Goal: Information Seeking & Learning: Learn about a topic

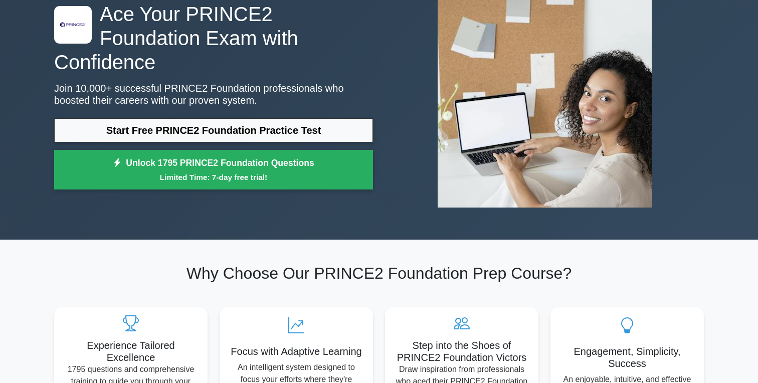
scroll to position [98, 0]
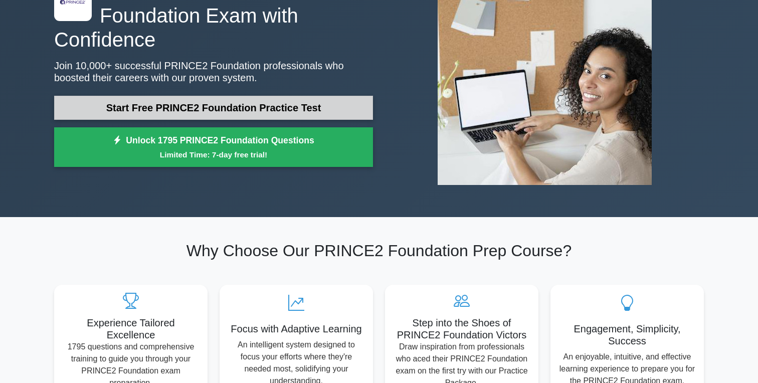
click at [289, 97] on link "Start Free PRINCE2 Foundation Practice Test" at bounding box center [213, 108] width 319 height 24
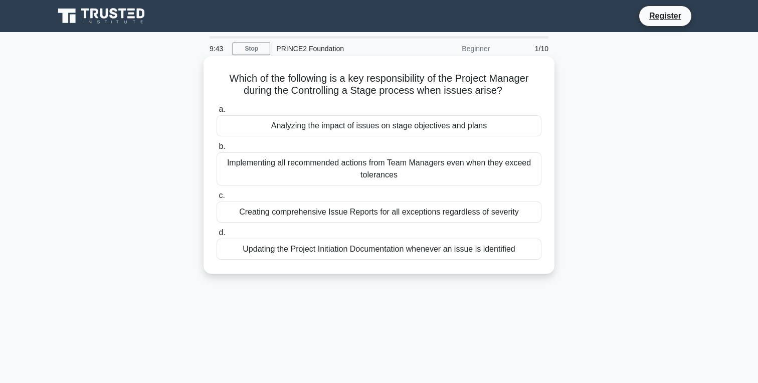
click at [327, 125] on div "Analyzing the impact of issues on stage objectives and plans" at bounding box center [379, 125] width 325 height 21
click at [217, 113] on input "a. Analyzing the impact of issues on stage objectives and plans" at bounding box center [217, 109] width 0 height 7
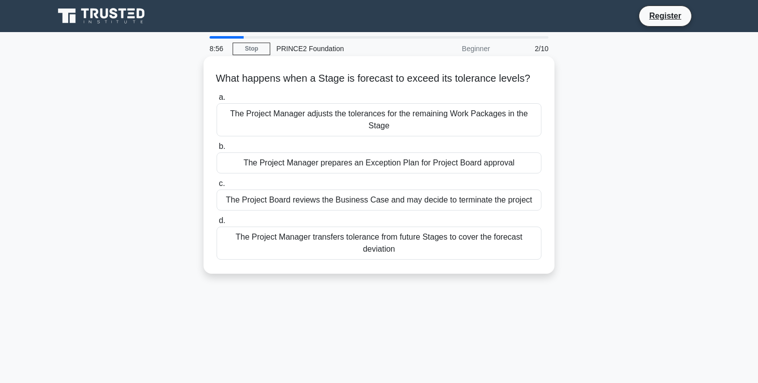
click at [348, 243] on div "The Project Manager transfers tolerance from future Stages to cover the forecas…" at bounding box center [379, 243] width 325 height 33
click at [217, 224] on input "d. The Project Manager transfers tolerance from future Stages to cover the fore…" at bounding box center [217, 221] width 0 height 7
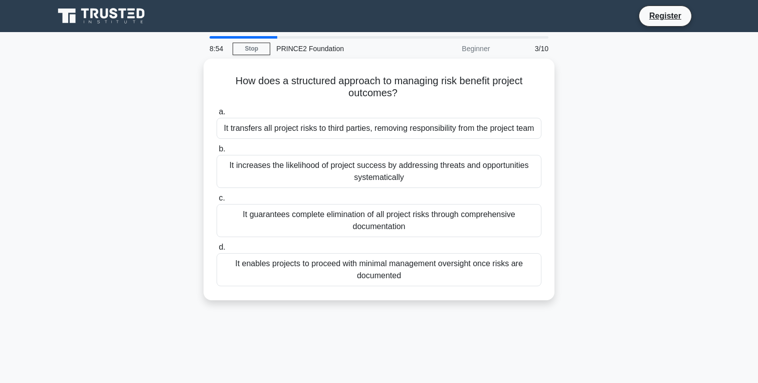
click at [477, 49] on div "Beginner" at bounding box center [452, 49] width 88 height 20
click at [536, 47] on div "3/10" at bounding box center [525, 49] width 59 height 20
click at [542, 49] on div "3/10" at bounding box center [525, 49] width 59 height 20
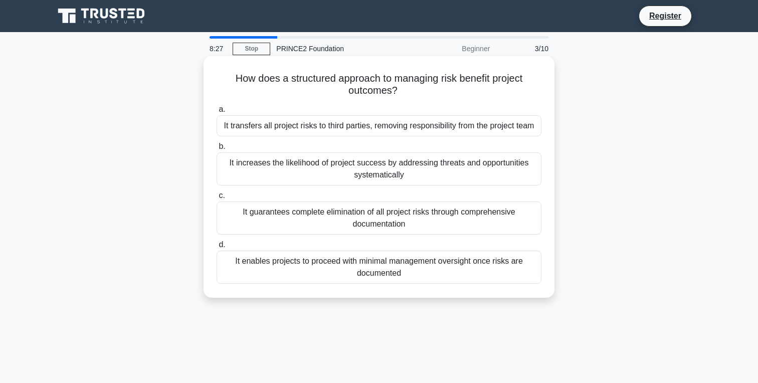
click at [407, 184] on div "It increases the likelihood of project success by addressing threats and opport…" at bounding box center [379, 168] width 325 height 33
click at [217, 150] on input "b. It increases the likelihood of project success by addressing threats and opp…" at bounding box center [217, 146] width 0 height 7
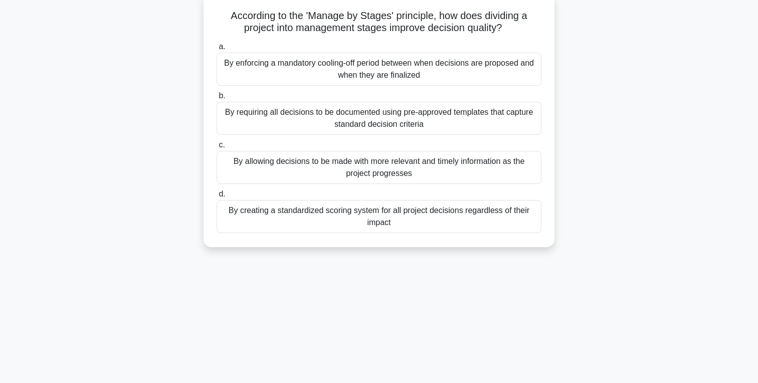
scroll to position [82, 0]
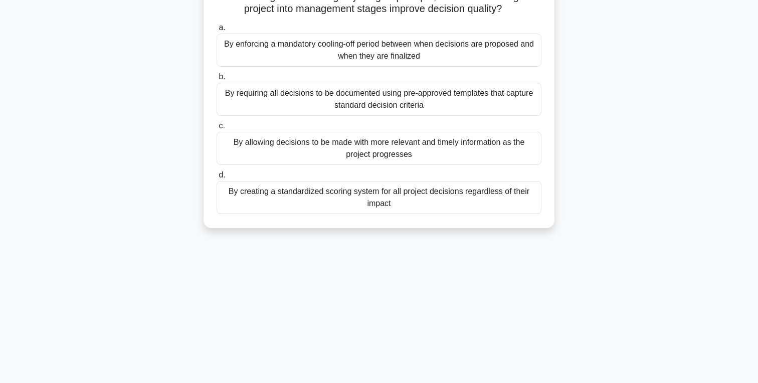
click at [430, 156] on div "By allowing decisions to be made with more relevant and timely information as t…" at bounding box center [379, 148] width 325 height 33
click at [217, 129] on input "c. By allowing decisions to be made with more relevant and timely information a…" at bounding box center [217, 126] width 0 height 7
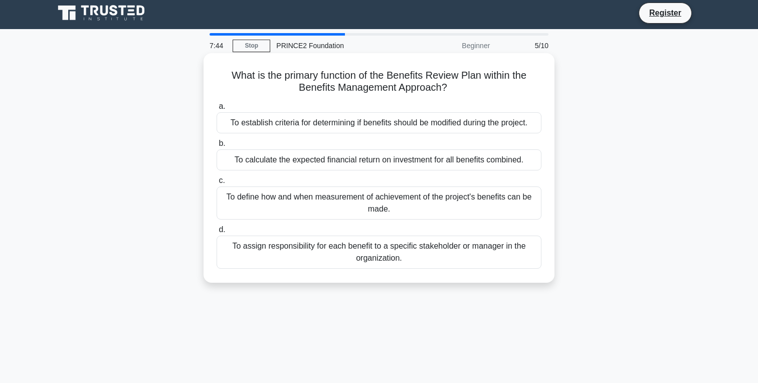
scroll to position [0, 0]
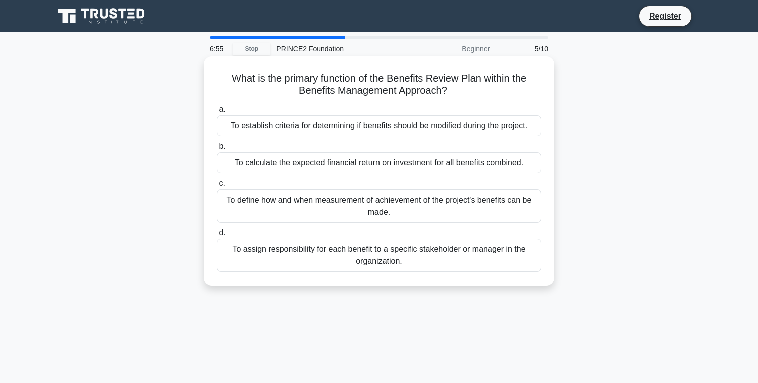
click at [437, 207] on div "To define how and when measurement of achievement of the project's benefits can…" at bounding box center [379, 206] width 325 height 33
click at [217, 187] on input "c. To define how and when measurement of achievement of the project's benefits …" at bounding box center [217, 184] width 0 height 7
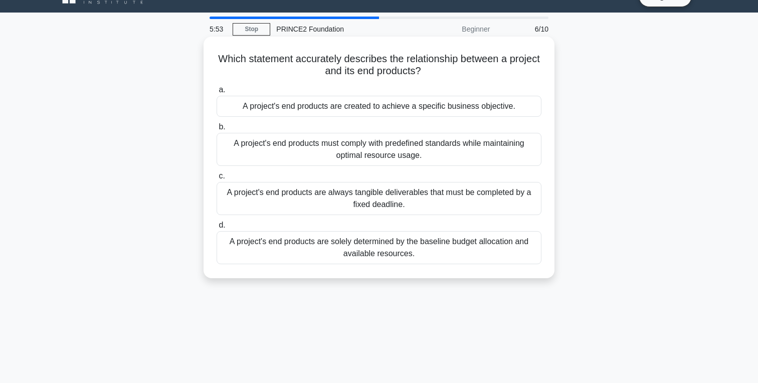
scroll to position [28, 0]
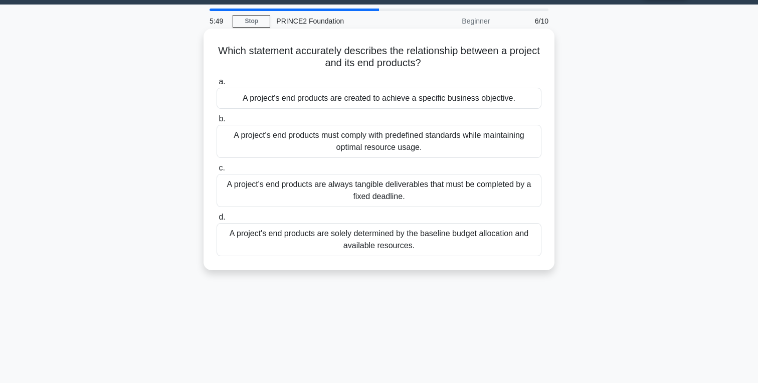
click at [431, 144] on div "A project's end products must comply with predefined standards while maintainin…" at bounding box center [379, 141] width 325 height 33
click at [217, 122] on input "b. A project's end products must comply with predefined standards while maintai…" at bounding box center [217, 119] width 0 height 7
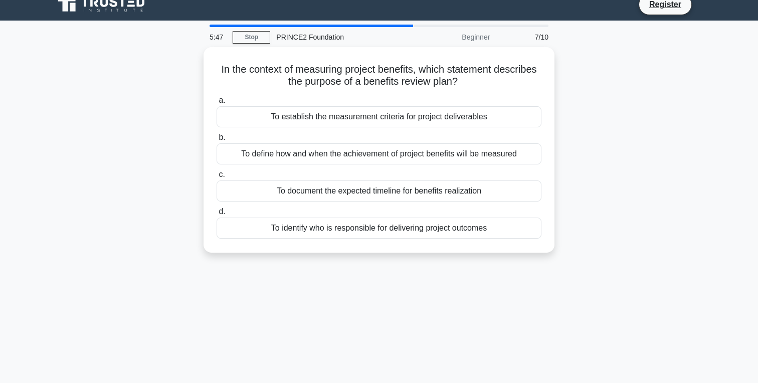
scroll to position [0, 0]
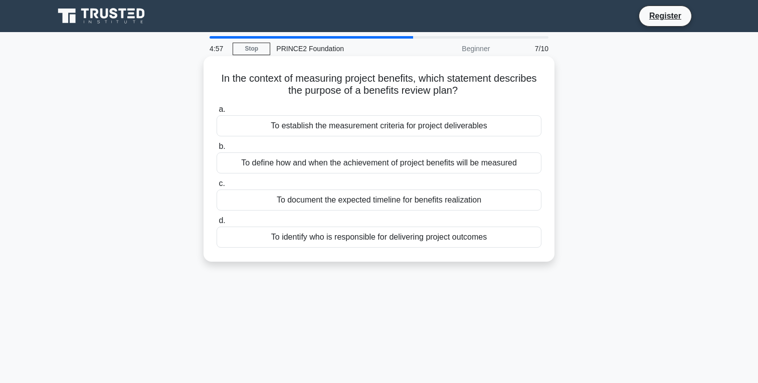
click at [365, 200] on div "To document the expected timeline for benefits realization" at bounding box center [379, 200] width 325 height 21
click at [217, 187] on input "c. To document the expected timeline for benefits realization" at bounding box center [217, 184] width 0 height 7
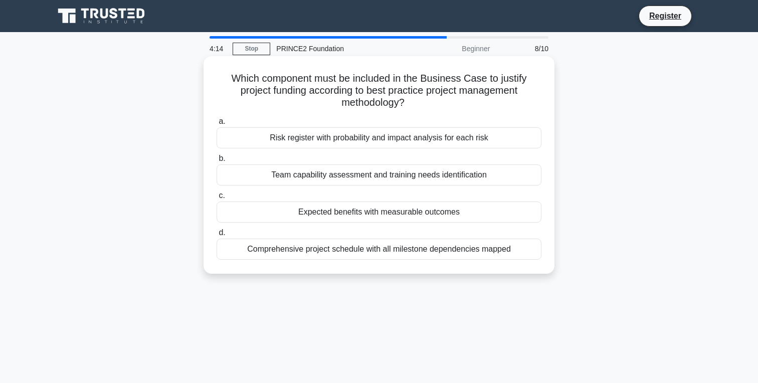
click at [318, 249] on div "Comprehensive project schedule with all milestone dependencies mapped" at bounding box center [379, 249] width 325 height 21
click at [217, 236] on input "d. Comprehensive project schedule with all milestone dependencies mapped" at bounding box center [217, 233] width 0 height 7
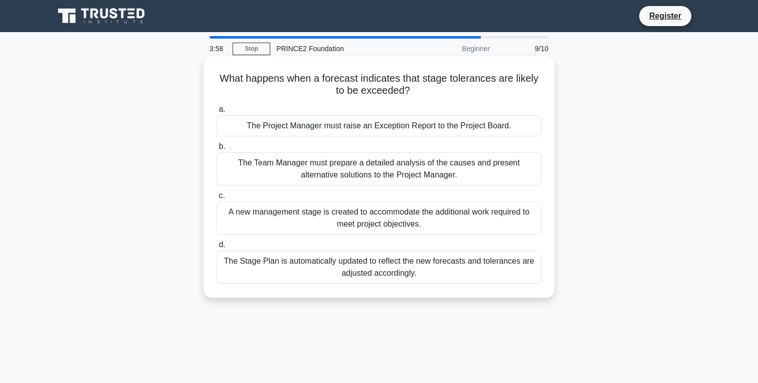
click at [337, 172] on div "The Team Manager must prepare a detailed analysis of the causes and present alt…" at bounding box center [379, 168] width 325 height 33
click at [217, 150] on input "b. The Team Manager must prepare a detailed analysis of the causes and present …" at bounding box center [217, 146] width 0 height 7
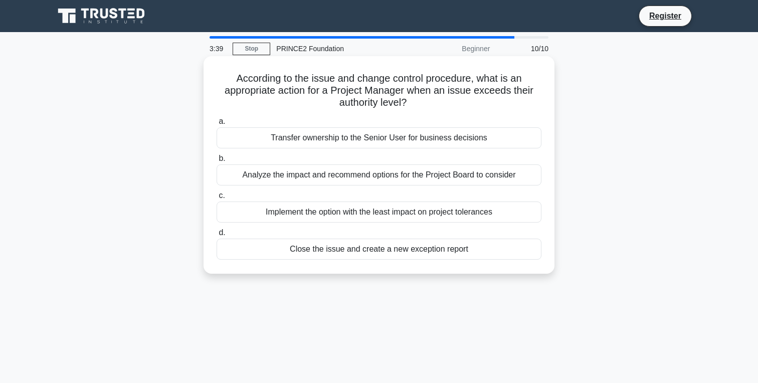
click at [334, 176] on div "Analyze the impact and recommend options for the Project Board to consider" at bounding box center [379, 174] width 325 height 21
click at [217, 162] on input "b. Analyze the impact and recommend options for the Project Board to consider" at bounding box center [217, 158] width 0 height 7
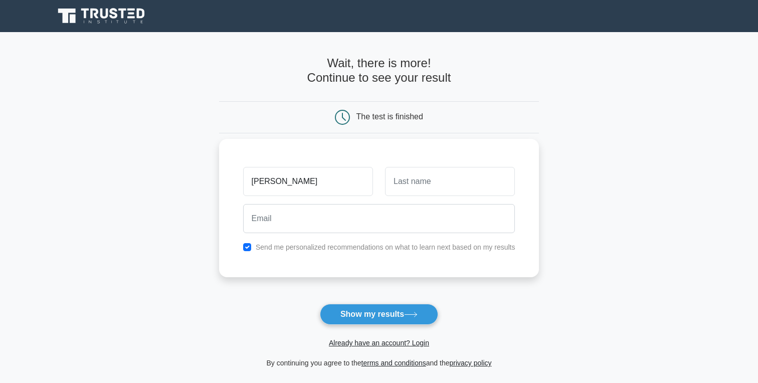
type input "omar"
click at [417, 188] on input "text" at bounding box center [450, 181] width 130 height 29
type input "zohdy"
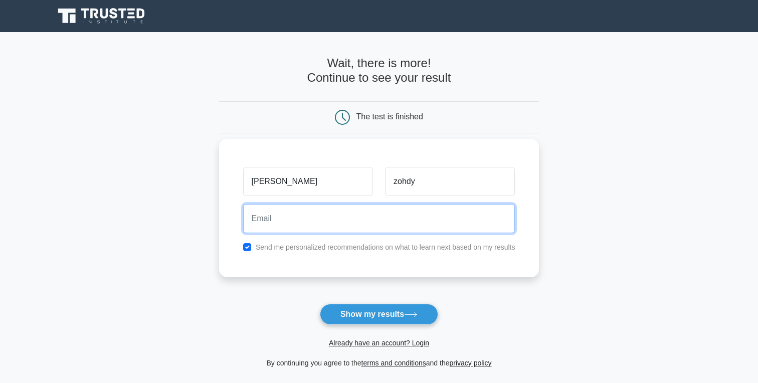
click at [385, 230] on input "email" at bounding box center [379, 218] width 272 height 29
type input "omarrhady6@gmail.com"
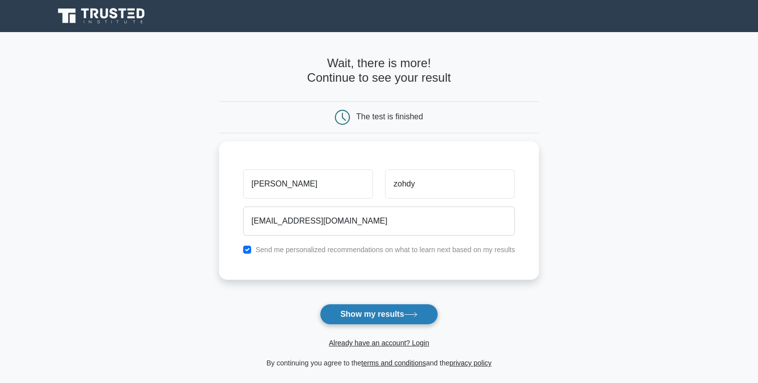
click at [389, 308] on button "Show my results" at bounding box center [379, 314] width 118 height 21
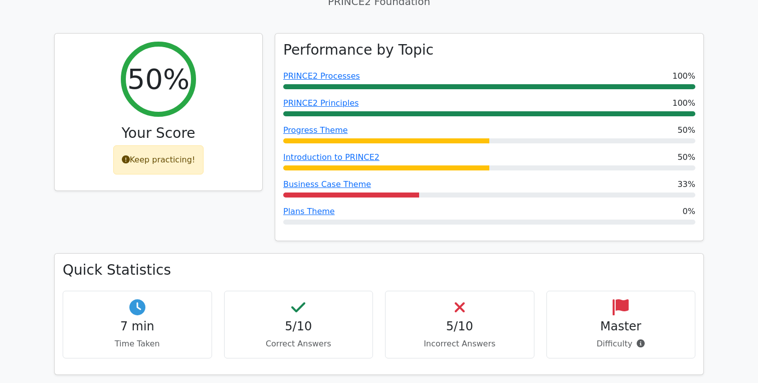
scroll to position [390, 0]
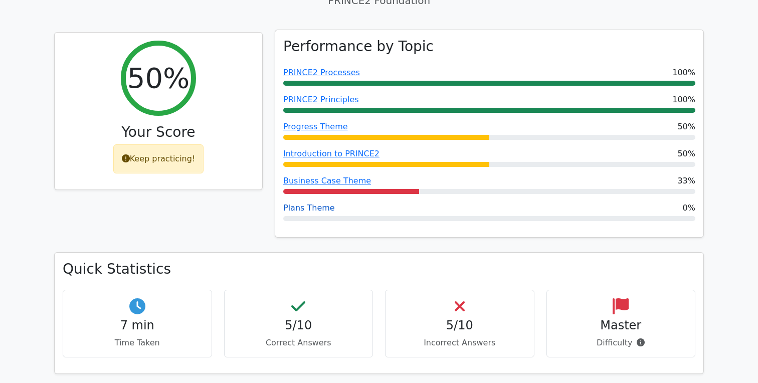
click at [320, 203] on link "Plans Theme" at bounding box center [309, 208] width 52 height 10
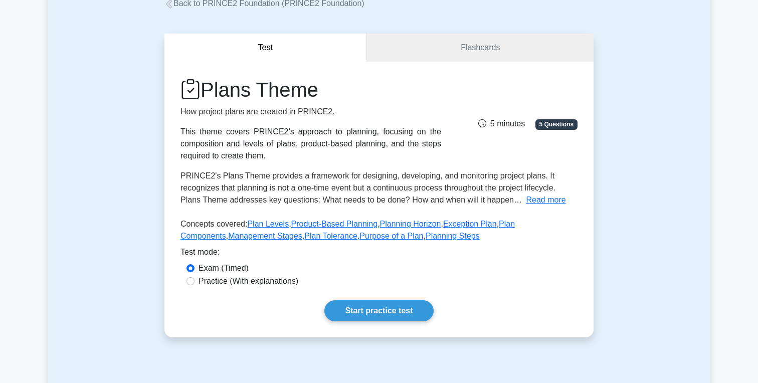
scroll to position [68, 0]
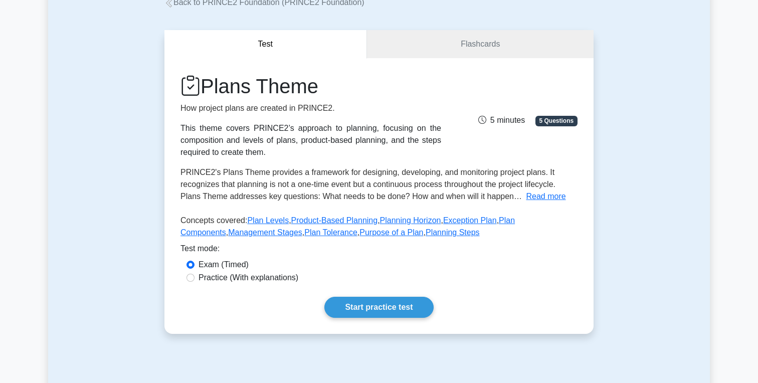
click at [318, 164] on div "Plans Theme How project plans are created in PRINCE2. This theme covers PRINCE2…" at bounding box center [379, 158] width 397 height 168
click at [282, 278] on label "Practice (With explanations)" at bounding box center [249, 278] width 100 height 12
click at [195, 278] on input "Practice (With explanations)" at bounding box center [191, 278] width 8 height 8
radio input "true"
click at [382, 310] on link "Start practice test" at bounding box center [378, 307] width 109 height 21
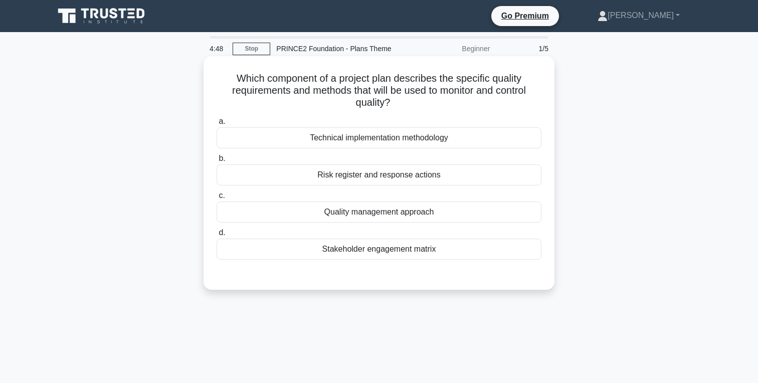
click at [339, 214] on div "Quality management approach" at bounding box center [379, 212] width 325 height 21
click at [217, 199] on input "c. Quality management approach" at bounding box center [217, 196] width 0 height 7
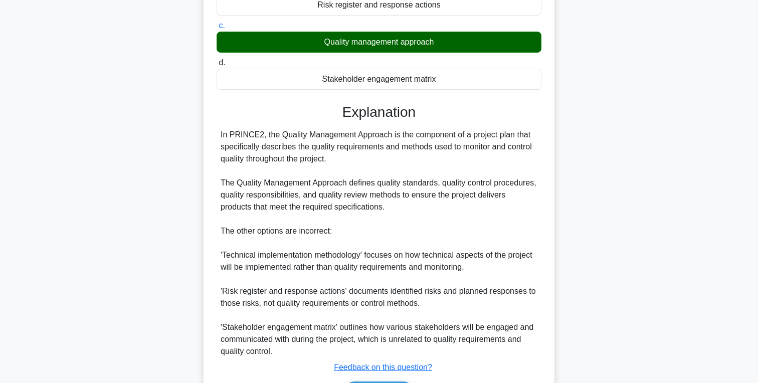
scroll to position [235, 0]
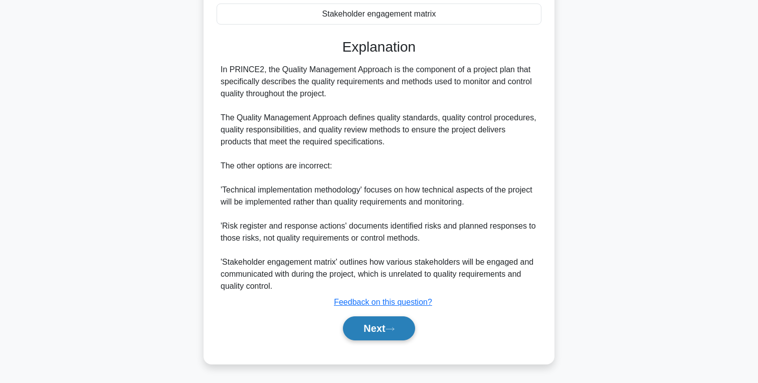
click at [386, 329] on button "Next" at bounding box center [379, 328] width 72 height 24
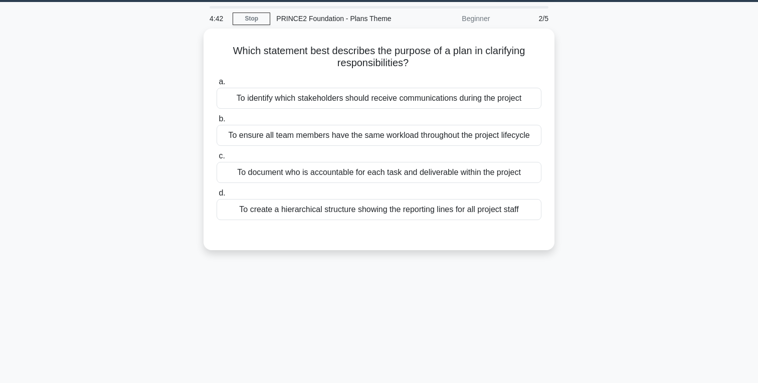
scroll to position [0, 0]
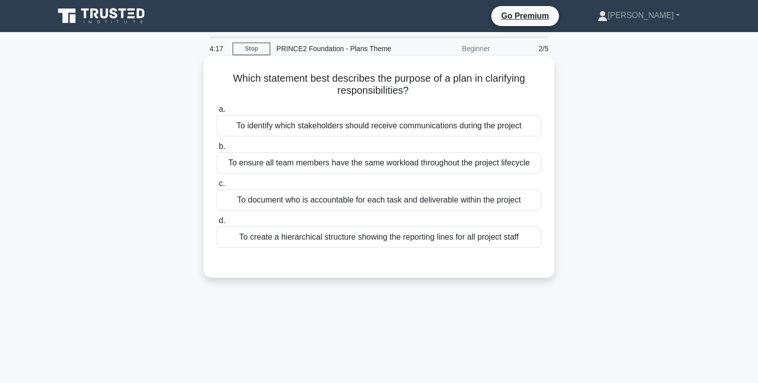
click at [301, 200] on div "To document who is accountable for each task and deliverable within the project" at bounding box center [379, 200] width 325 height 21
click at [217, 187] on input "c. To document who is accountable for each task and deliverable within the proj…" at bounding box center [217, 184] width 0 height 7
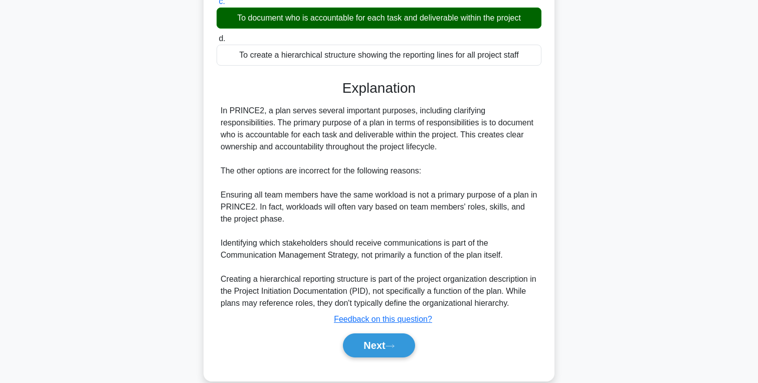
scroll to position [199, 0]
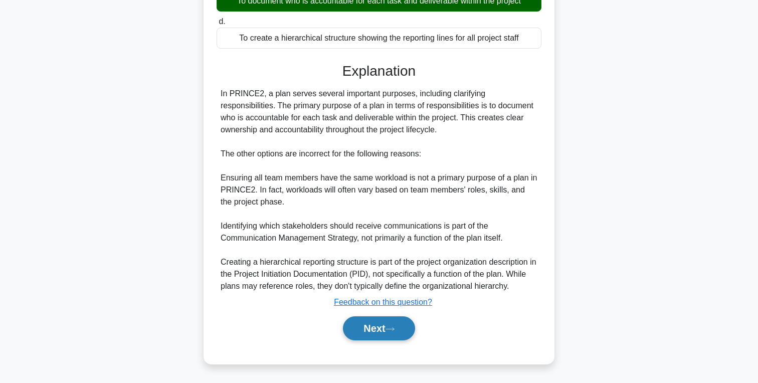
click at [359, 328] on button "Next" at bounding box center [379, 328] width 72 height 24
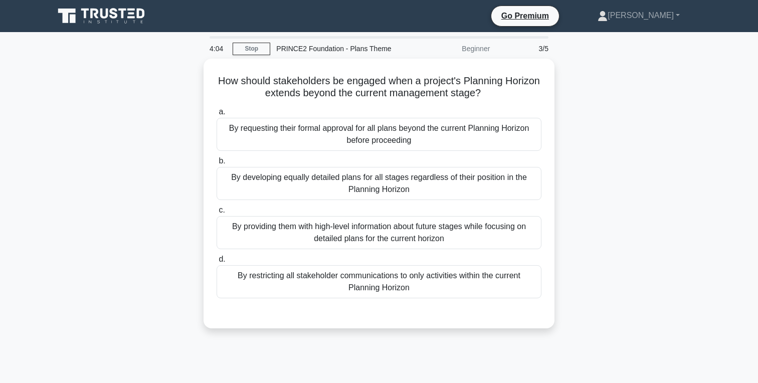
scroll to position [0, 0]
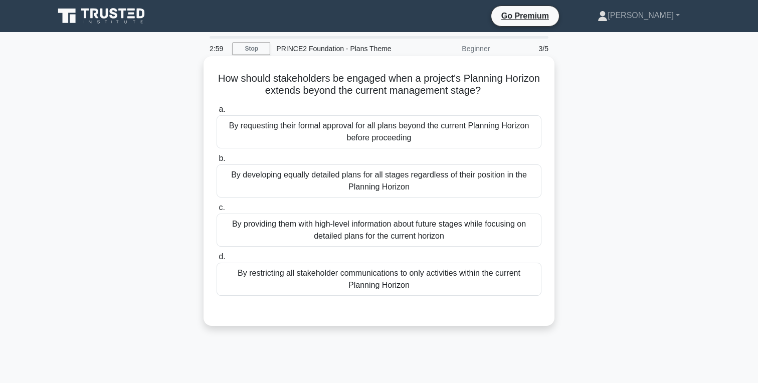
click at [312, 134] on div "By requesting their formal approval for all plans beyond the current Planning H…" at bounding box center [379, 131] width 325 height 33
click at [217, 113] on input "a. By requesting their formal approval for all plans beyond the current Plannin…" at bounding box center [217, 109] width 0 height 7
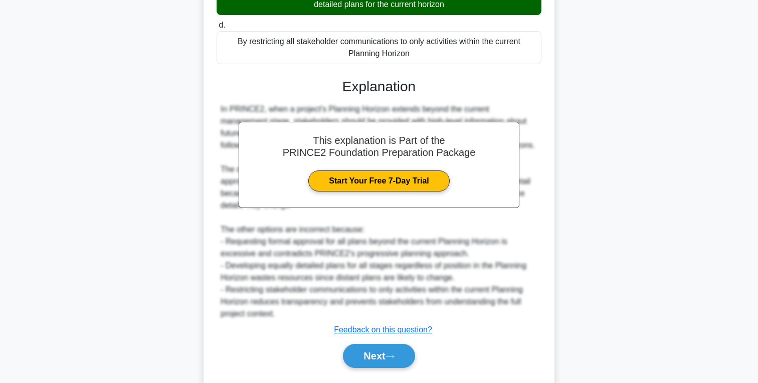
scroll to position [260, 0]
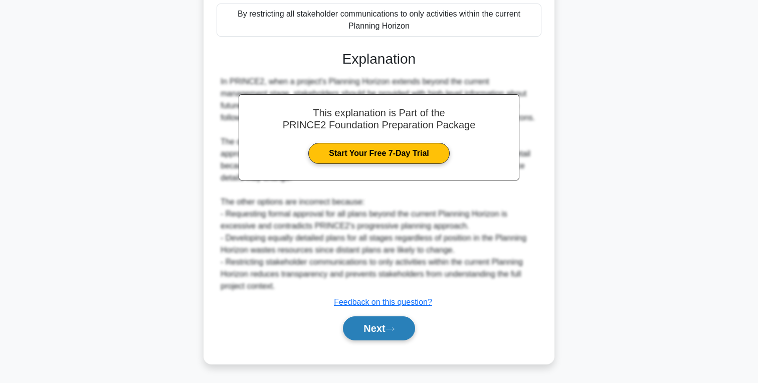
click at [372, 336] on button "Next" at bounding box center [379, 328] width 72 height 24
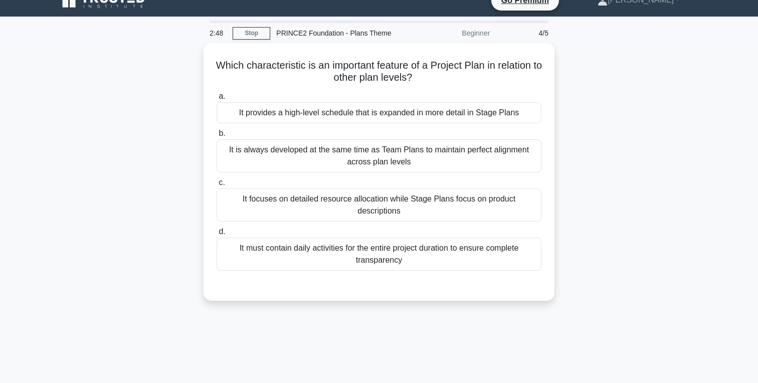
scroll to position [0, 0]
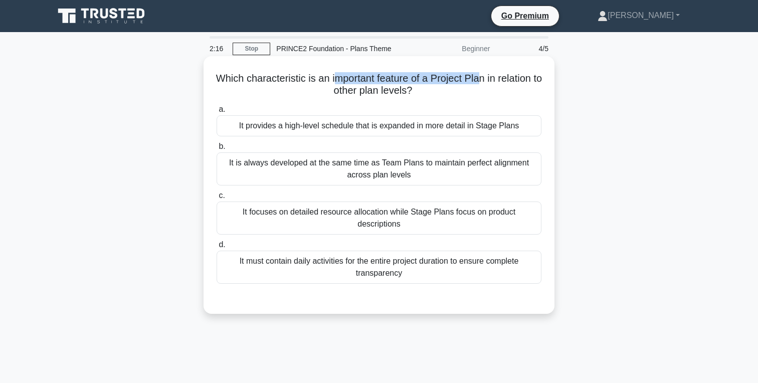
drag, startPoint x: 341, startPoint y: 78, endPoint x: 488, endPoint y: 78, distance: 146.4
click at [487, 78] on h5 "Which characteristic is an important feature of a Project Plan in relation to o…" at bounding box center [379, 84] width 327 height 25
click at [517, 82] on h5 "Which characteristic is an important feature of a Project Plan in relation to o…" at bounding box center [379, 84] width 327 height 25
click at [409, 256] on div "It must contain daily activities for the entire project duration to ensure comp…" at bounding box center [379, 267] width 325 height 33
click at [217, 248] on input "d. It must contain daily activities for the entire project duration to ensure c…" at bounding box center [217, 245] width 0 height 7
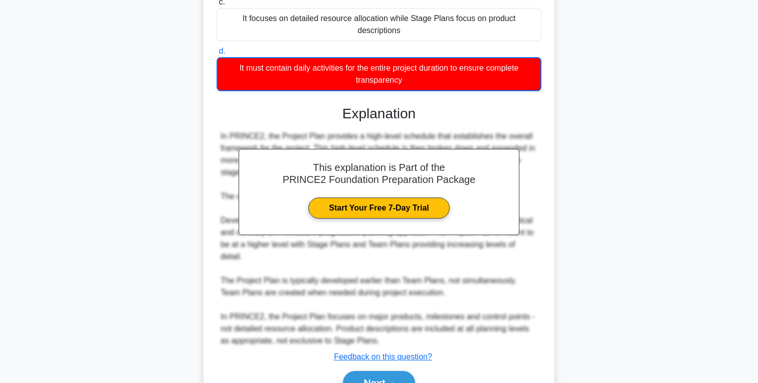
scroll to position [224, 0]
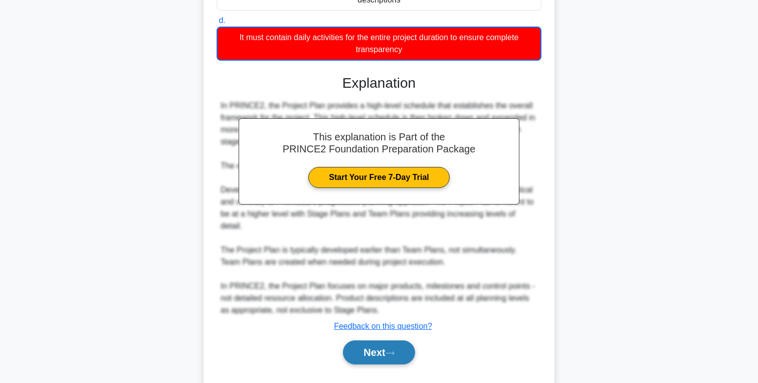
click at [386, 340] on button "Next" at bounding box center [379, 352] width 72 height 24
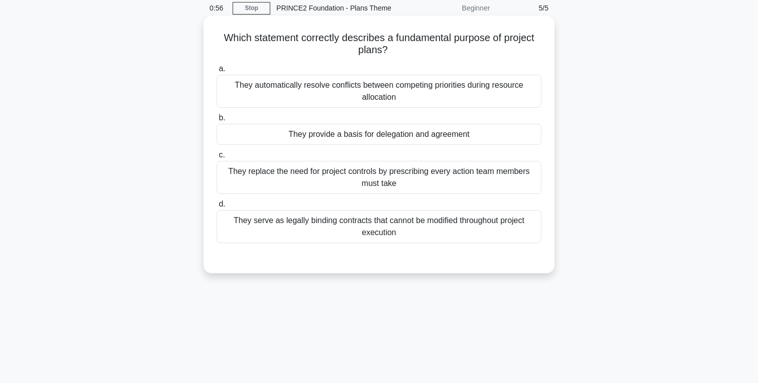
scroll to position [15, 0]
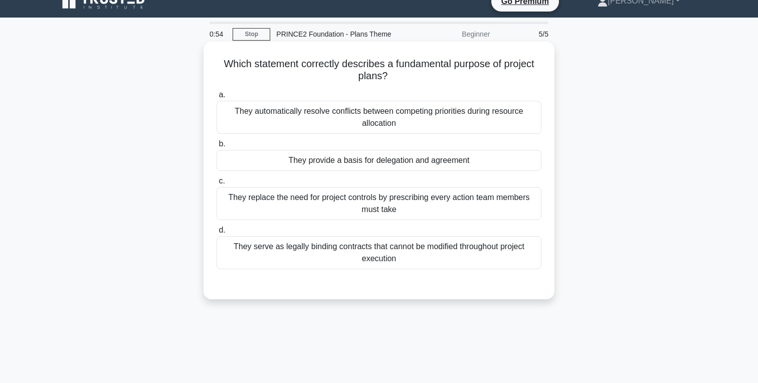
click at [364, 116] on div "They automatically resolve conflicts between competing priorities during resour…" at bounding box center [379, 117] width 325 height 33
click at [217, 98] on input "a. They automatically resolve conflicts between competing priorities during res…" at bounding box center [217, 95] width 0 height 7
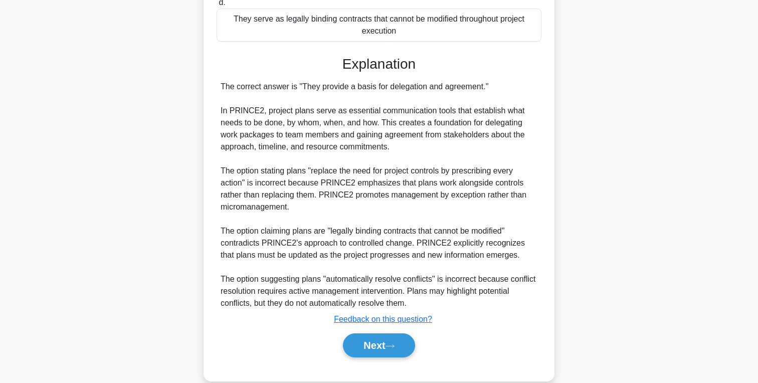
scroll to position [260, 0]
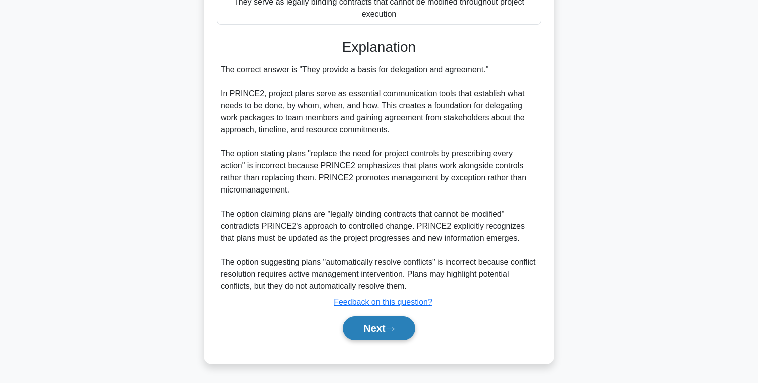
click at [398, 322] on button "Next" at bounding box center [379, 328] width 72 height 24
